Goal: Check status: Check status

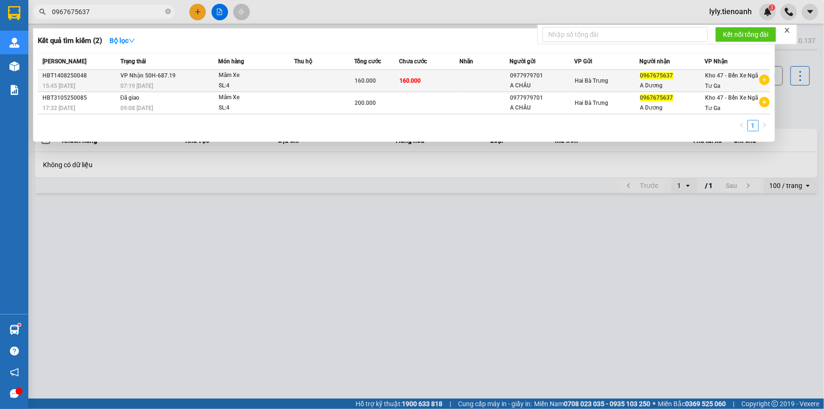
click at [170, 84] on div "07:19 [DATE]" at bounding box center [168, 86] width 97 height 10
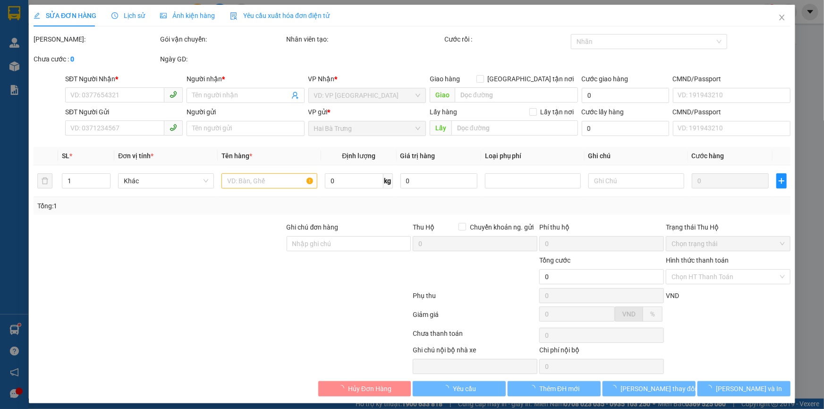
click at [132, 17] on span "Lịch sử" at bounding box center [128, 16] width 34 height 8
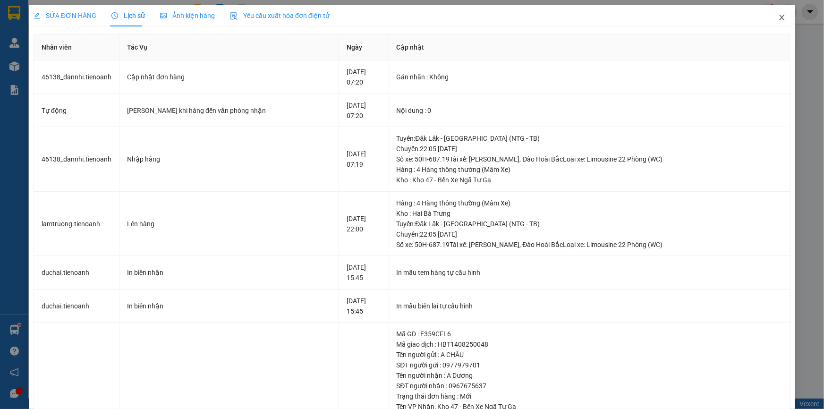
click at [779, 19] on icon "close" at bounding box center [783, 18] width 8 height 8
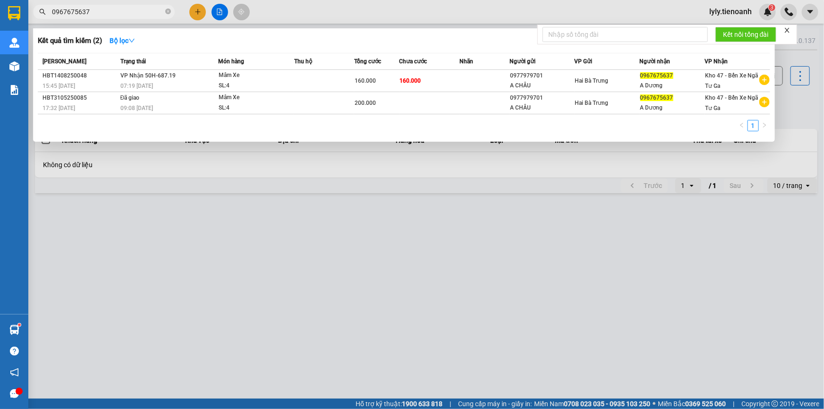
click at [107, 11] on input "0967675637" at bounding box center [107, 12] width 111 height 10
click at [107, 9] on input "0967675637" at bounding box center [107, 12] width 111 height 10
paste input "3230222"
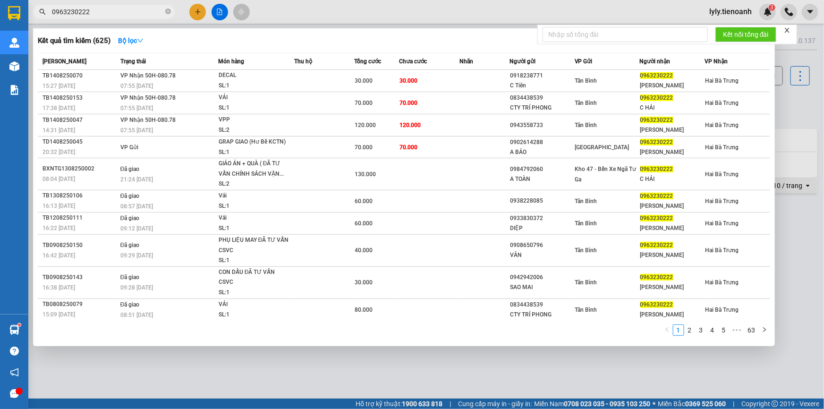
type input "0963230222"
